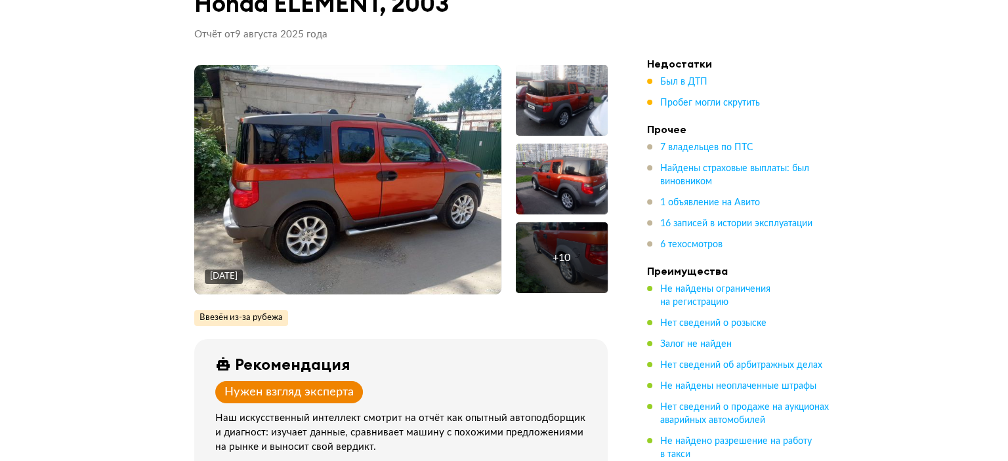
scroll to position [31, 0]
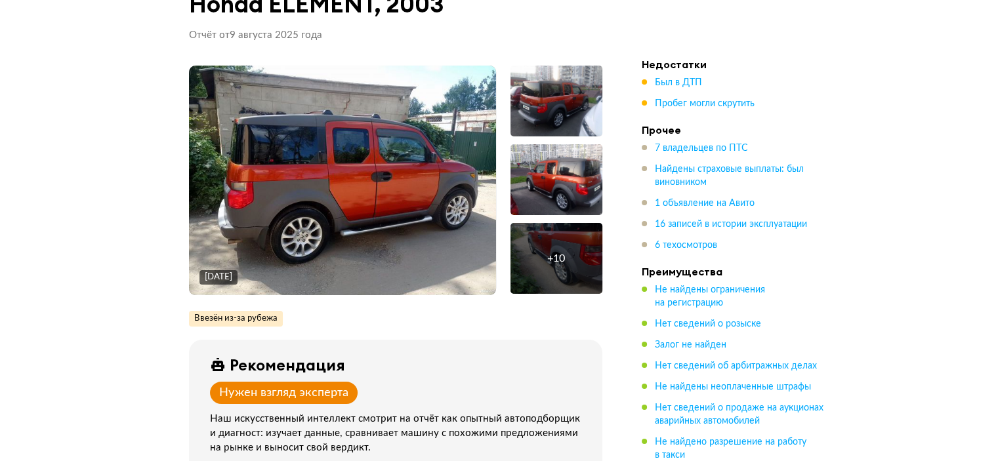
click at [578, 261] on div "+ 10" at bounding box center [557, 258] width 92 height 71
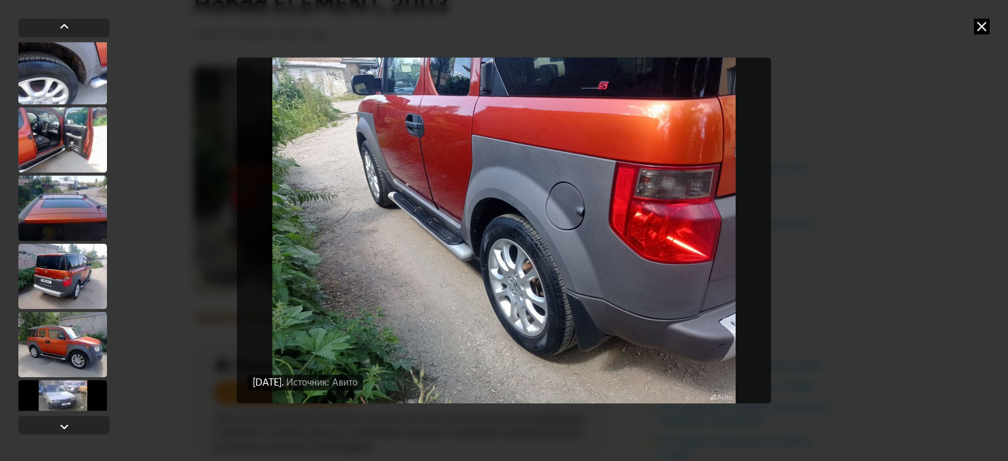
scroll to position [519, 0]
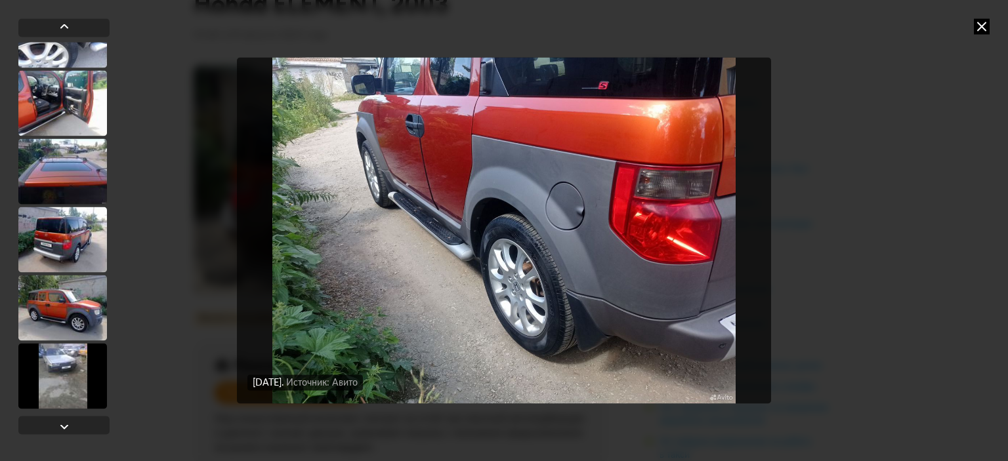
click at [51, 376] on div at bounding box center [62, 376] width 89 height 66
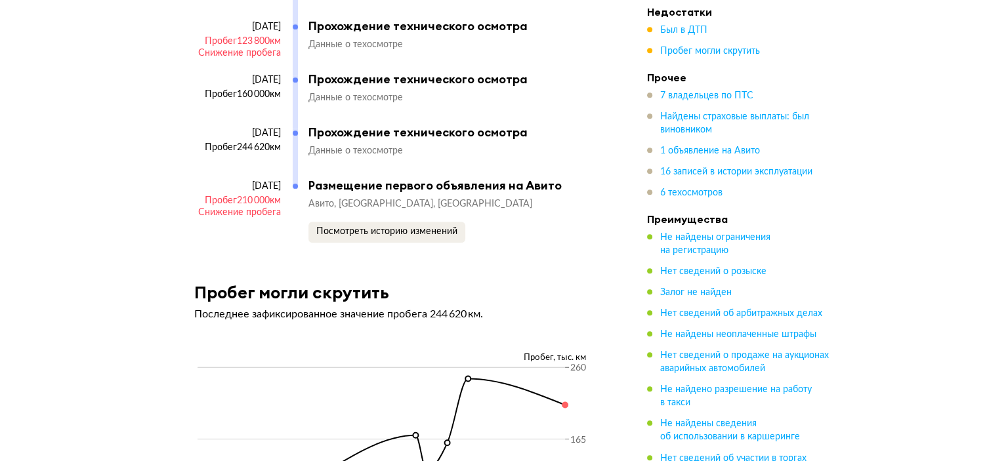
scroll to position [5616, 0]
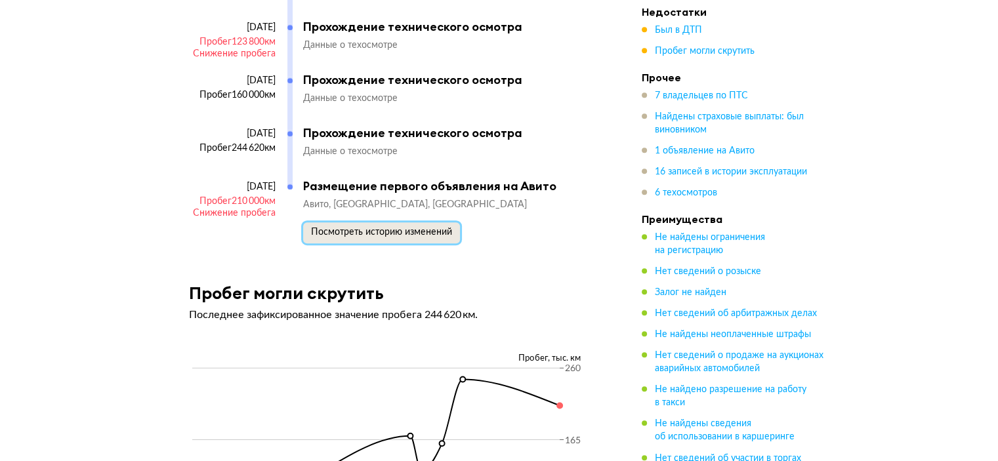
click at [386, 228] on span "Посмотреть историю изменений" at bounding box center [381, 232] width 141 height 9
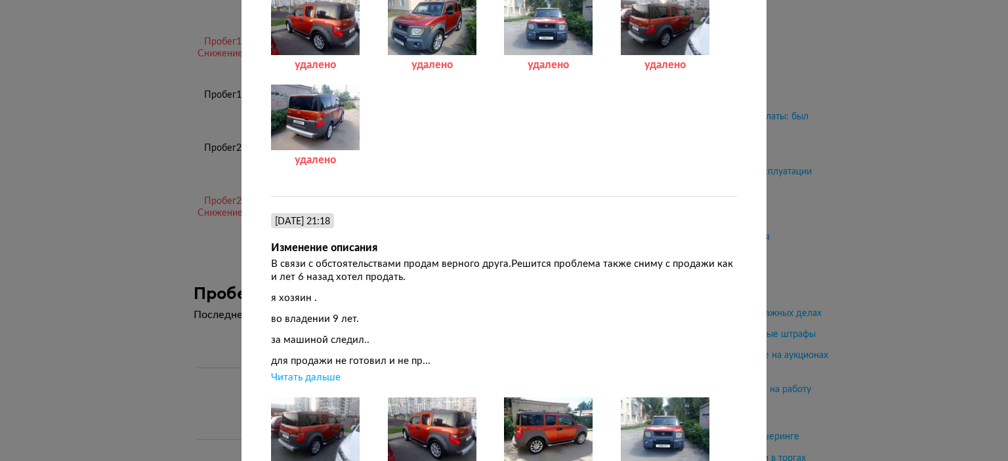
scroll to position [459, 0]
click at [314, 377] on div "Читать дальше" at bounding box center [306, 377] width 70 height 13
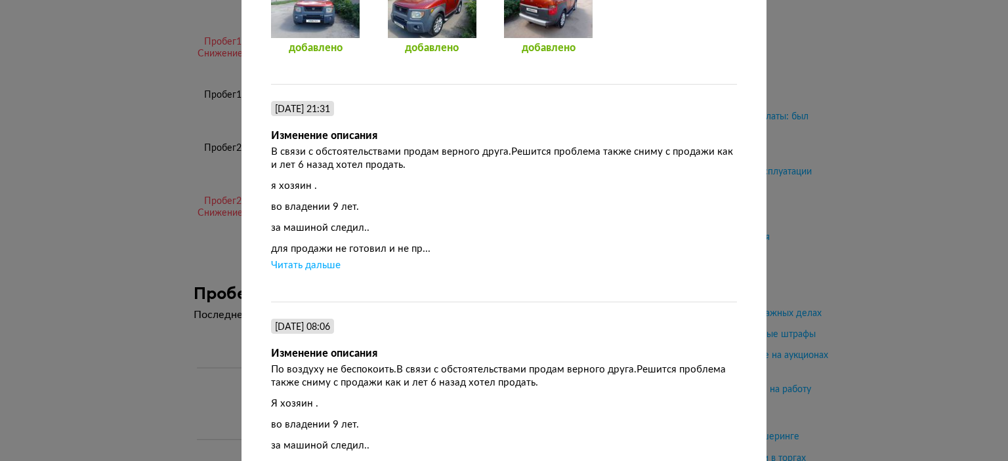
scroll to position [1662, 0]
click at [305, 271] on div "Читать дальше" at bounding box center [306, 265] width 70 height 13
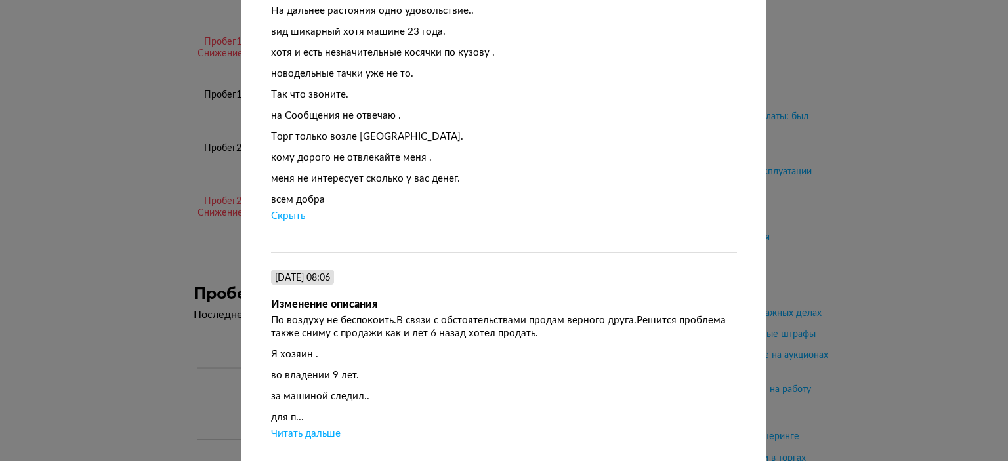
scroll to position [2014, 0]
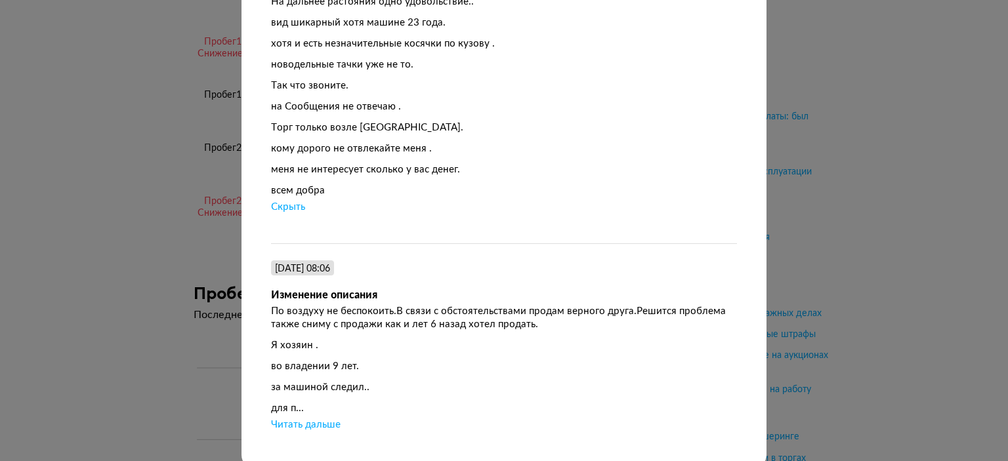
click at [305, 430] on div "Читать дальше" at bounding box center [306, 425] width 70 height 13
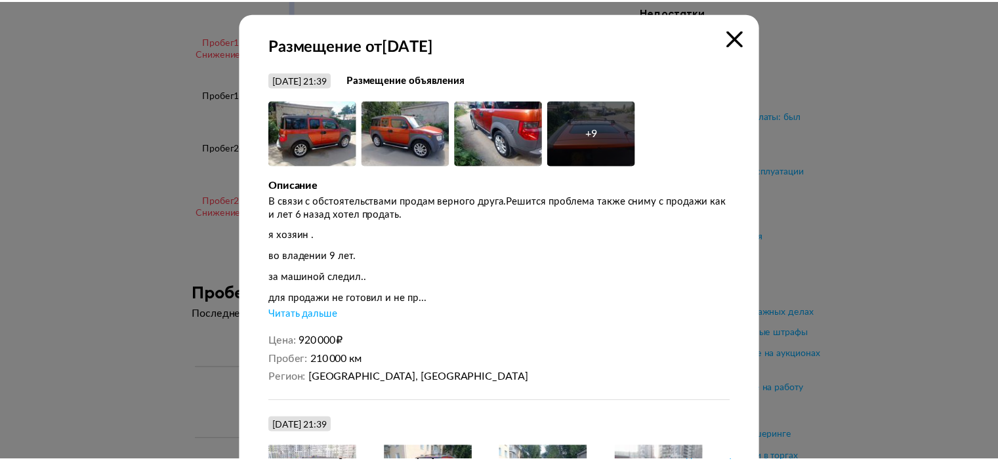
scroll to position [0, 0]
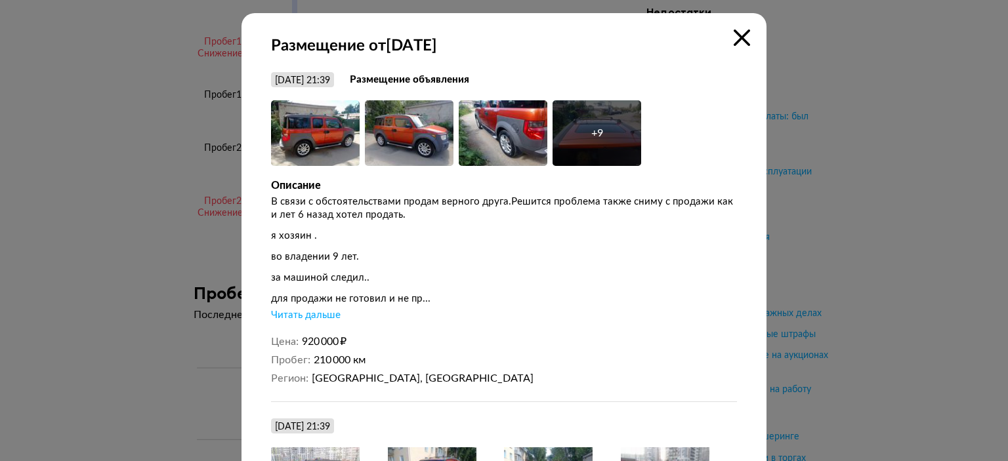
click at [735, 33] on icon at bounding box center [742, 38] width 16 height 16
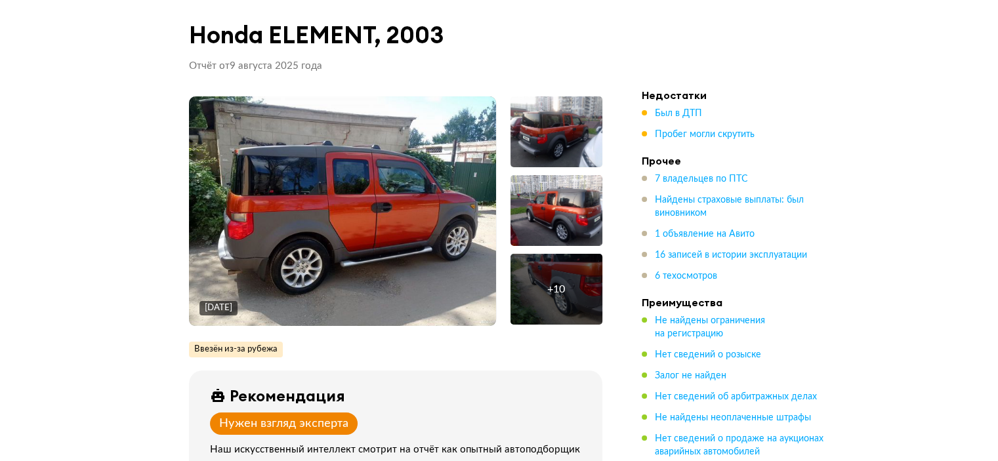
scroll to position [3, 0]
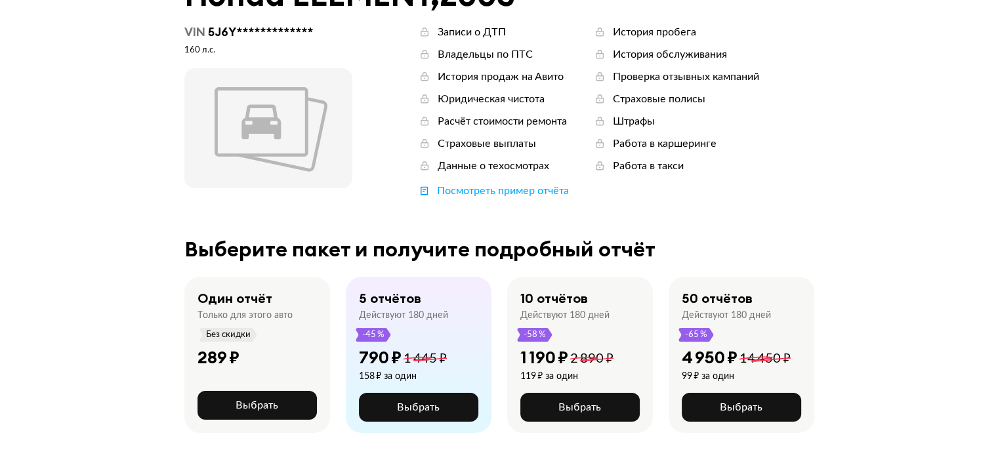
scroll to position [96, 0]
